Goal: Task Accomplishment & Management: Complete application form

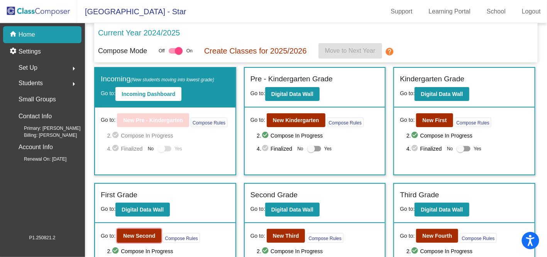
click at [137, 233] on b "New Second" at bounding box center [139, 236] width 32 height 6
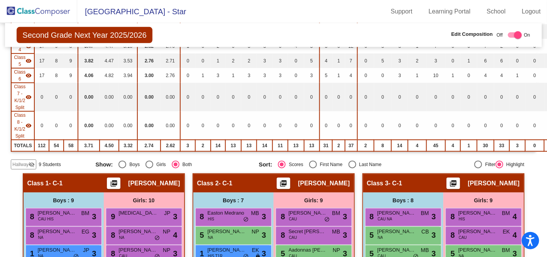
scroll to position [140, 0]
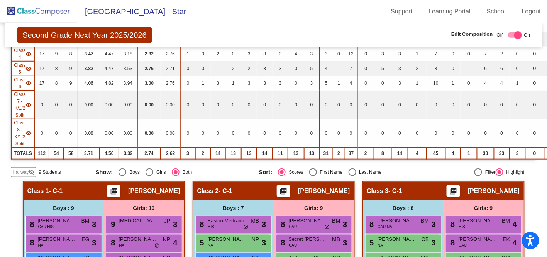
click at [30, 133] on mat-icon "visibility" at bounding box center [28, 133] width 6 height 6
click at [26, 169] on span "Hallway" at bounding box center [20, 172] width 16 height 7
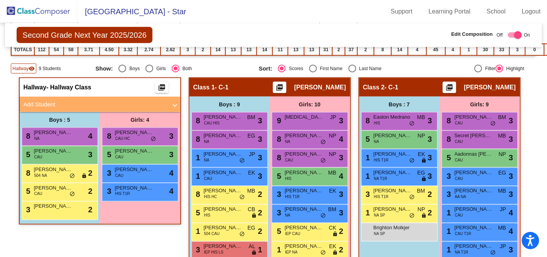
scroll to position [245, 0]
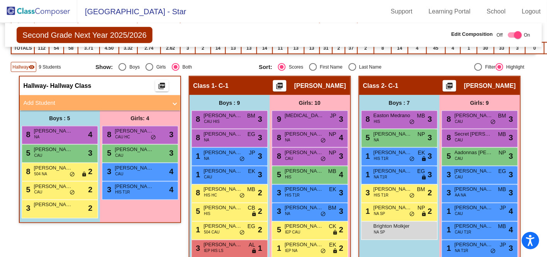
click at [58, 100] on mat-panel-title "Add Student" at bounding box center [96, 103] width 144 height 9
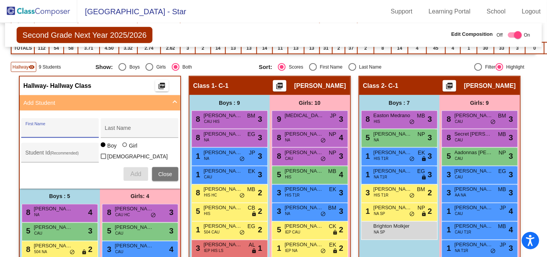
click at [61, 128] on input "First Name" at bounding box center [59, 131] width 69 height 6
type input "Kaysen"
type input "Nanamkin"
click at [136, 171] on span "Add" at bounding box center [135, 174] width 11 height 7
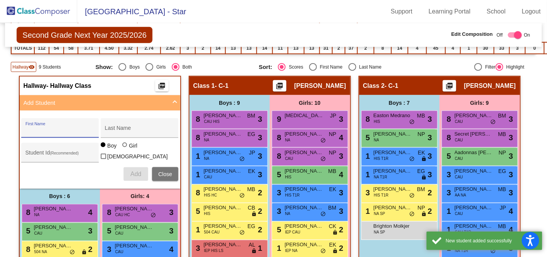
click at [168, 171] on span "Close" at bounding box center [165, 174] width 14 height 6
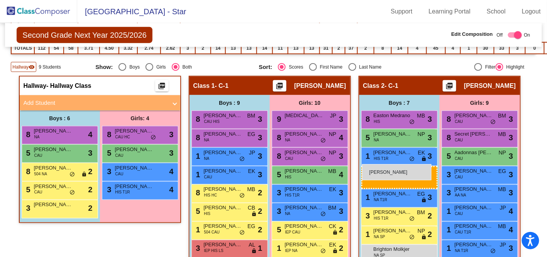
drag, startPoint x: 46, startPoint y: 226, endPoint x: 362, endPoint y: 164, distance: 321.5
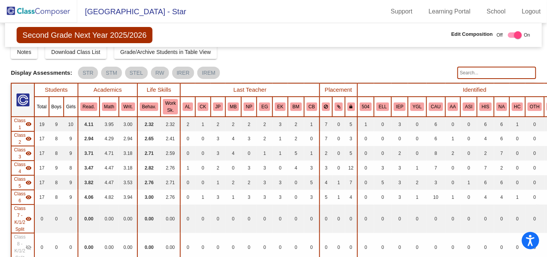
scroll to position [35, 0]
